Goal: Find specific page/section: Find specific page/section

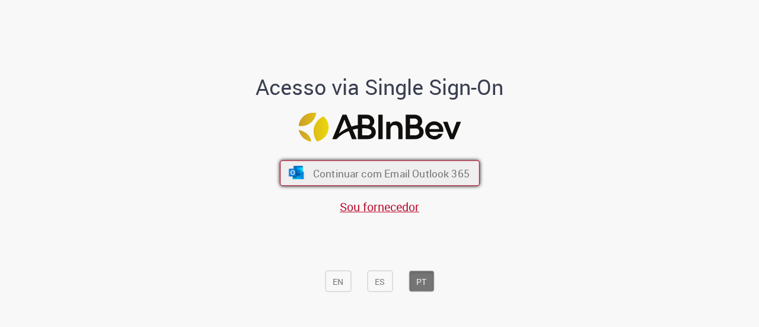
click at [402, 178] on font "Continuar com Email Outlook 365" at bounding box center [391, 174] width 157 height 14
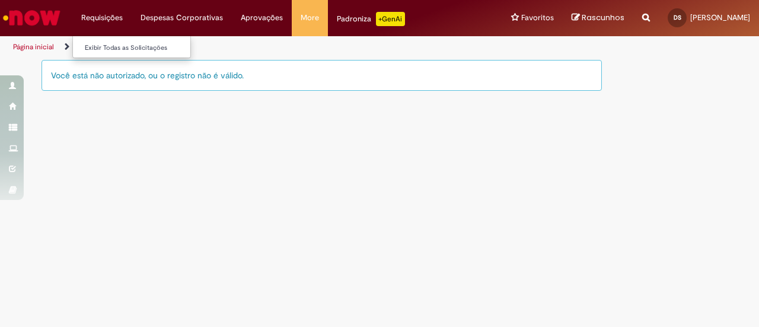
click at [105, 17] on li "Requisições Exibir Todas as Solicitações" at bounding box center [101, 18] width 59 height 36
click at [99, 11] on li "Requisições Exibir Todas as Solicitações" at bounding box center [101, 18] width 59 height 36
click at [94, 15] on li "Requisições Exibir Todas as Solicitações" at bounding box center [101, 18] width 59 height 36
click at [50, 42] on li "Página inicial" at bounding box center [41, 47] width 65 height 22
click at [49, 44] on link "Página inicial" at bounding box center [33, 46] width 41 height 9
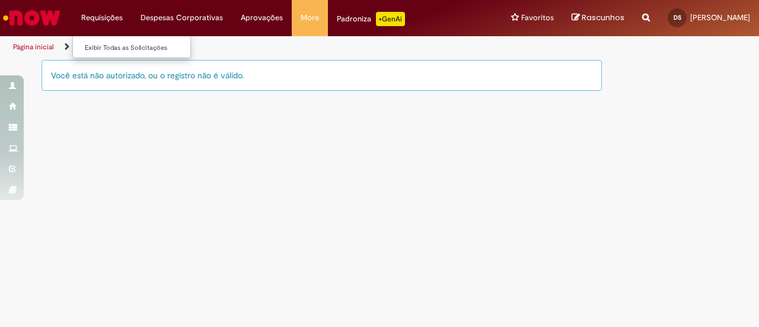
click at [101, 17] on li "Requisições Exibir Todas as Solicitações" at bounding box center [101, 18] width 59 height 36
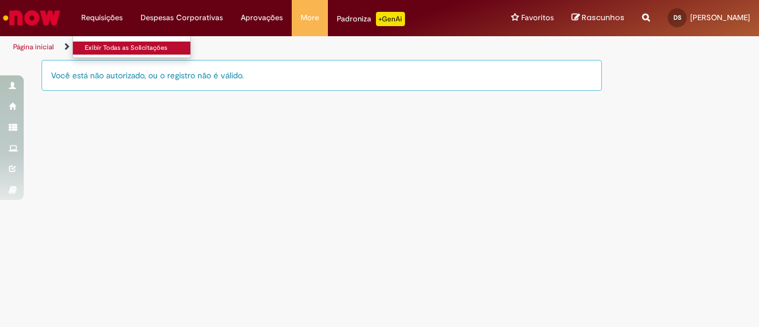
click at [104, 48] on link "Exibir Todas as Solicitações" at bounding box center [138, 48] width 131 height 13
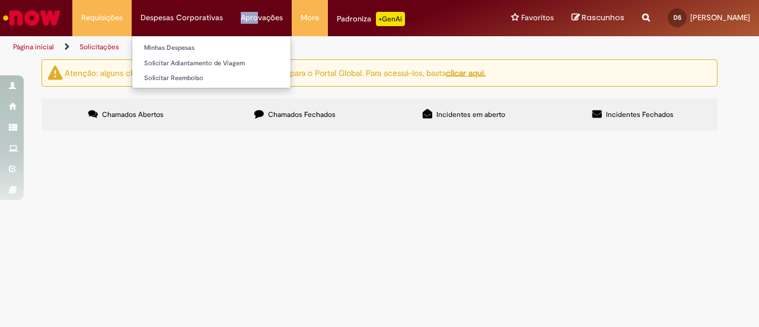
drag, startPoint x: 255, startPoint y: 15, endPoint x: 178, endPoint y: 9, distance: 76.8
click at [222, 14] on div "Requisições Exibir Todas as Solicitações Requisições Exibir Todas as Solicitaçõ…" at bounding box center [411, 18] width 696 height 36
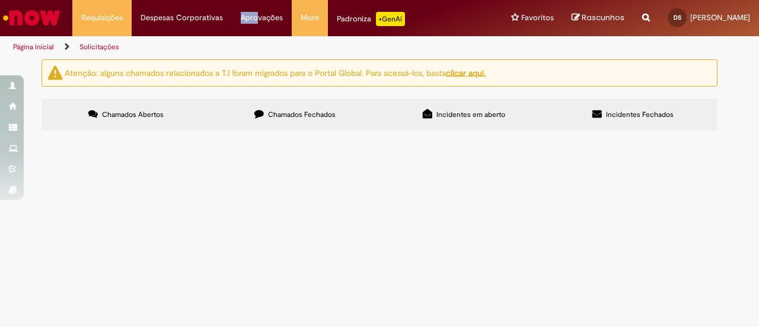
click at [42, 27] on img "Ir para a Homepage" at bounding box center [31, 18] width 61 height 24
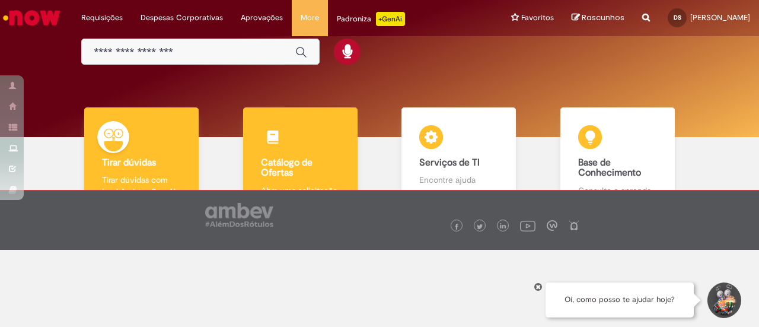
scroll to position [80, 0]
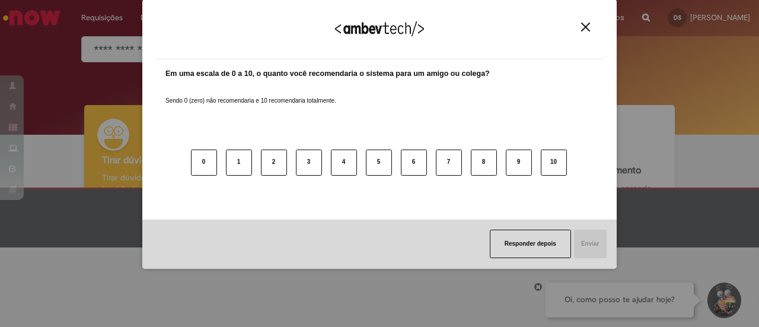
click at [586, 28] on img "Close" at bounding box center [585, 27] width 9 height 9
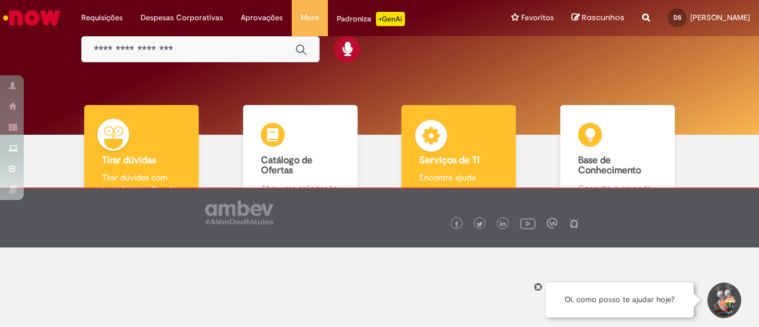
click at [471, 170] on div "Serviços de TI Serviços de TI Encontre ajuda" at bounding box center [459, 156] width 115 height 103
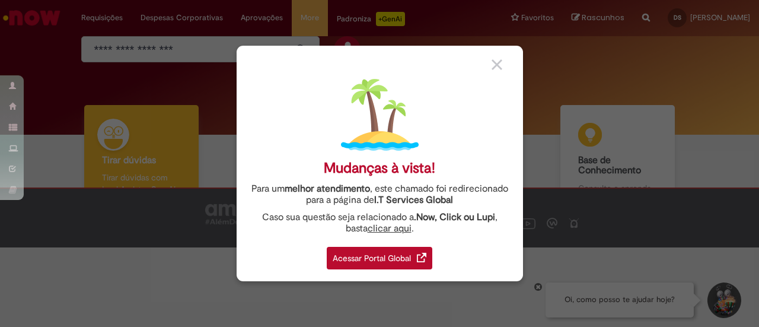
click at [408, 260] on div "Acessar Portal Global" at bounding box center [380, 258] width 106 height 23
